Goal: Use online tool/utility: Utilize a website feature to perform a specific function

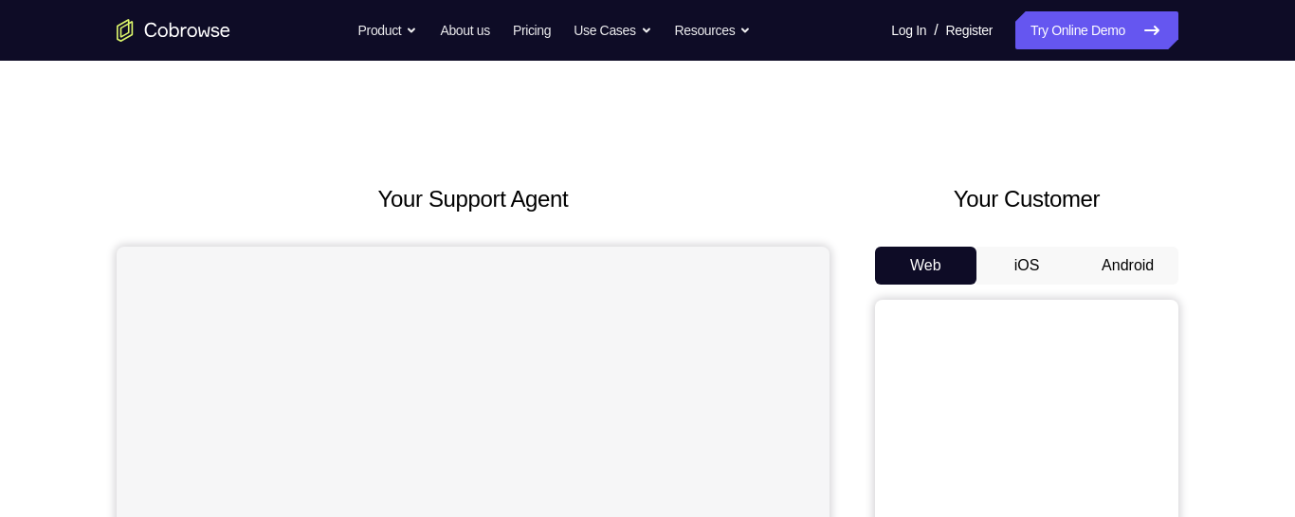
click at [1116, 263] on button "Android" at bounding box center [1127, 265] width 101 height 38
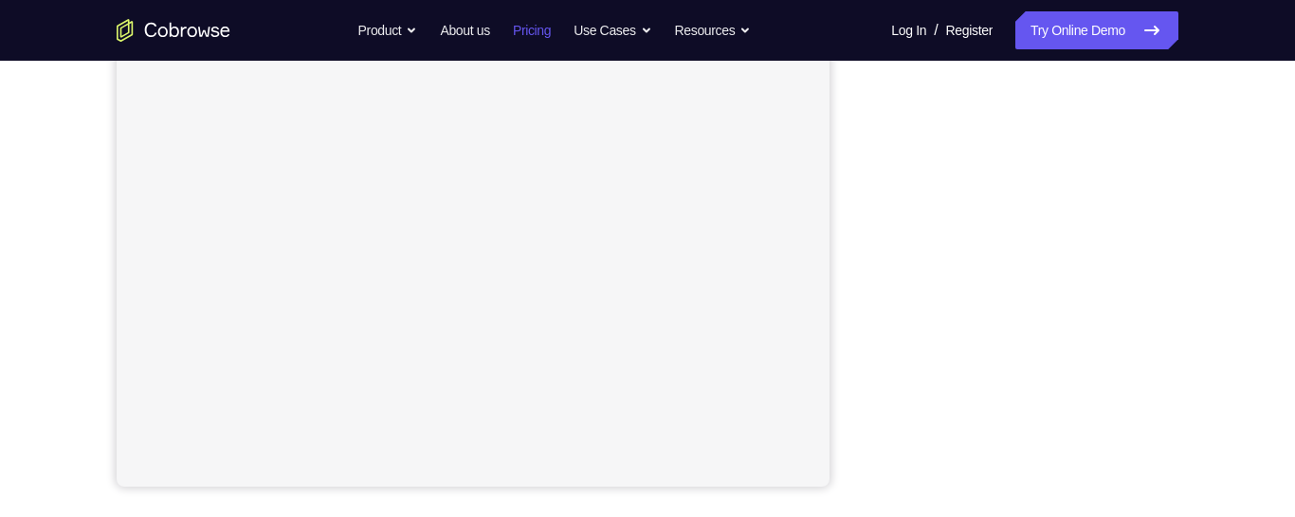
scroll to position [394, 0]
click at [1182, 214] on div "Your Support Agent Your Customer Web iOS Android Next Steps We’d be happy to gi…" at bounding box center [647, 291] width 1213 height 1250
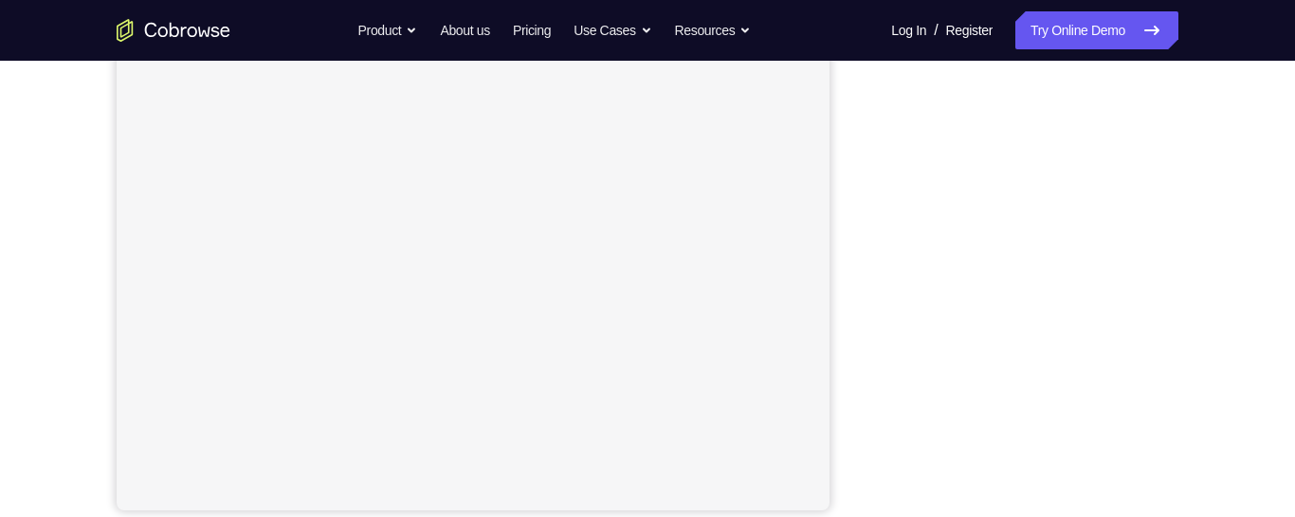
scroll to position [383, 0]
